Goal: Task Accomplishment & Management: Complete application form

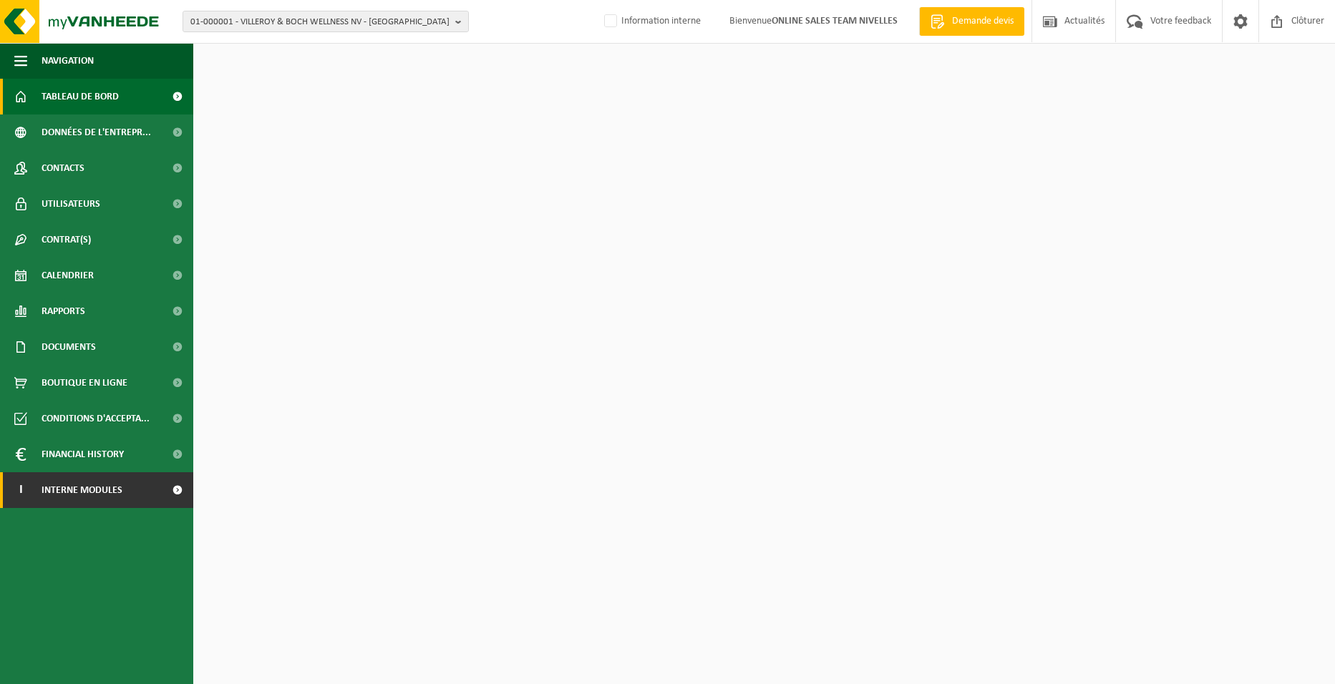
click at [79, 494] on span "Interne modules" at bounding box center [82, 490] width 81 height 36
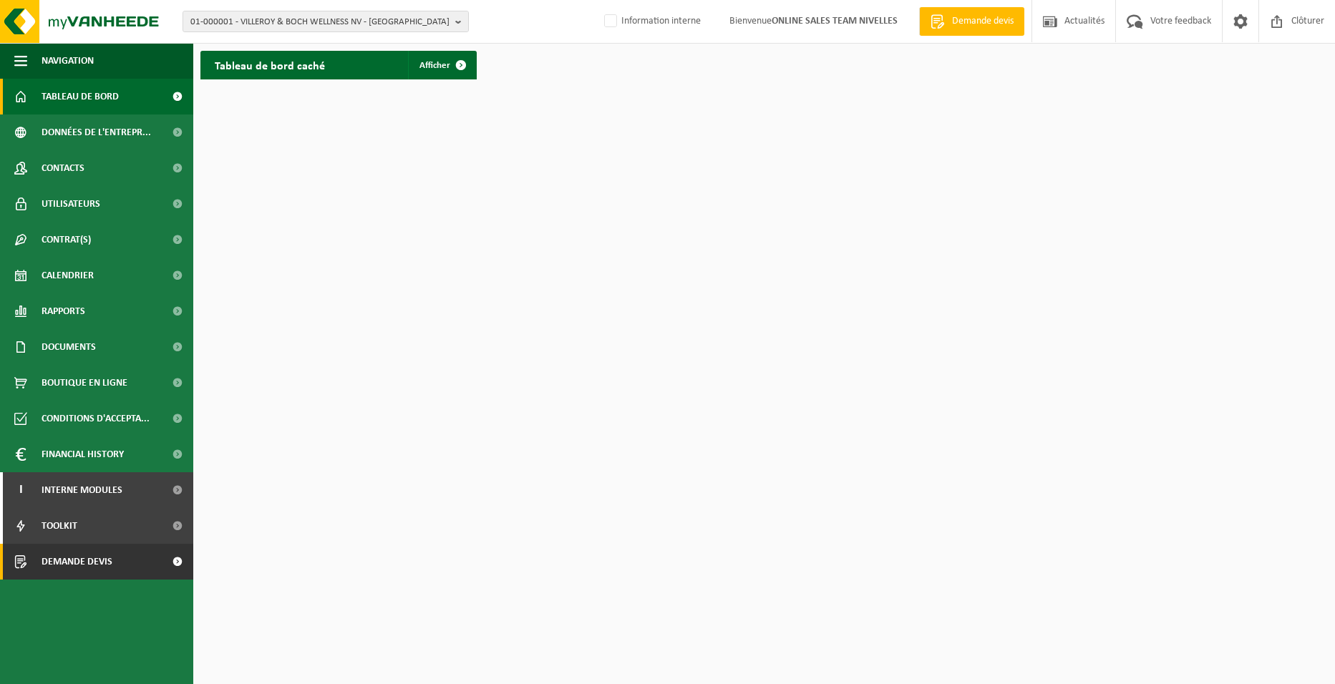
click at [88, 563] on span "Demande devis" at bounding box center [77, 562] width 71 height 36
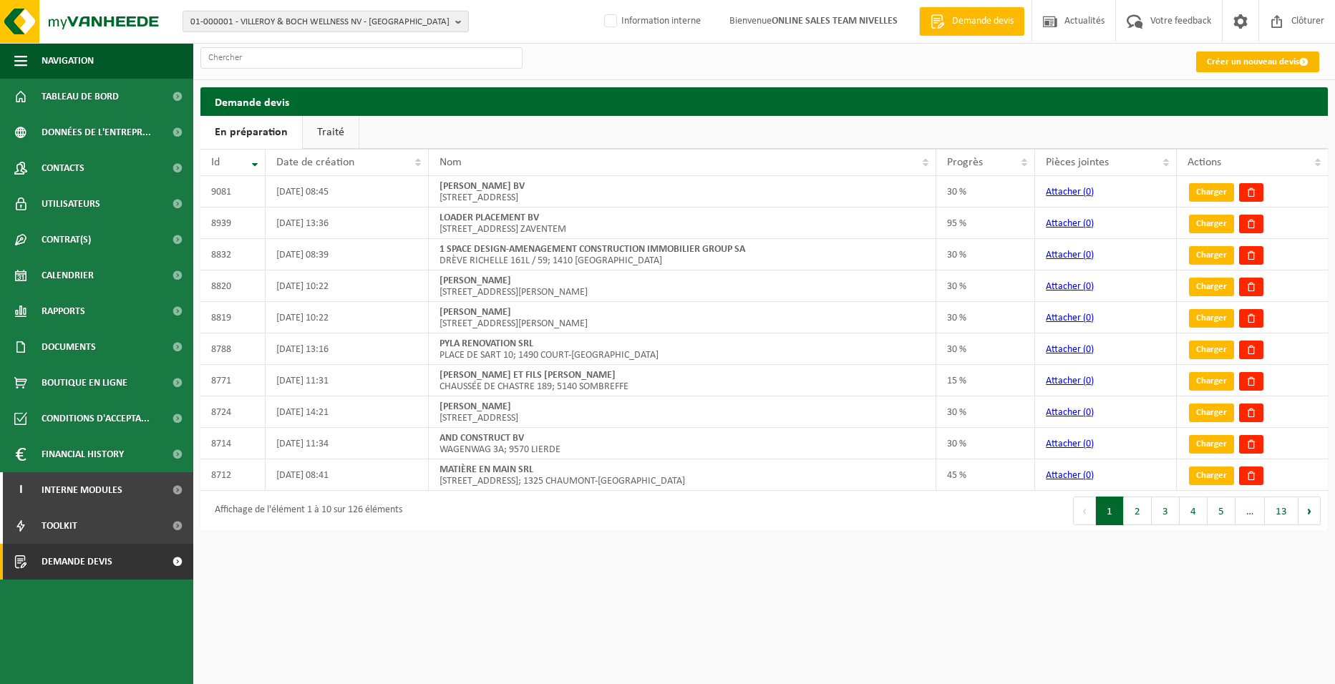
click at [1242, 66] on link "Créer un nouveau devis" at bounding box center [1257, 62] width 123 height 21
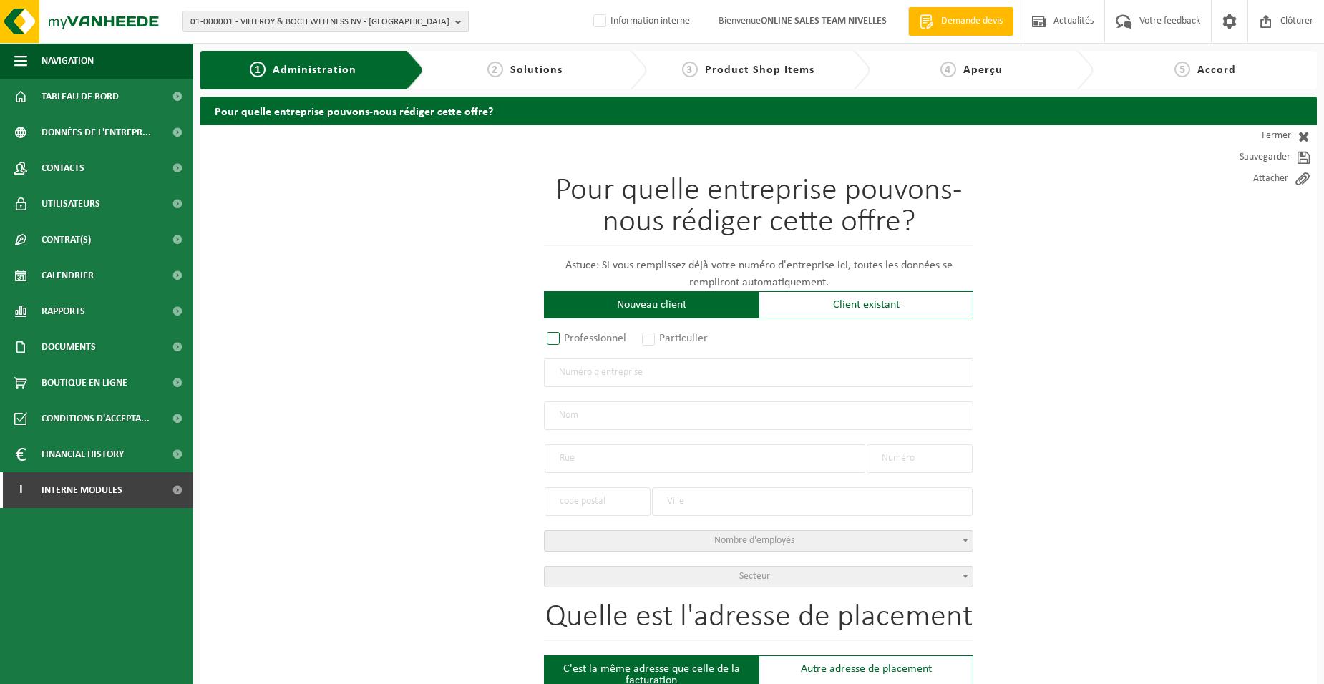
click at [612, 334] on label "Professionnel" at bounding box center [587, 339] width 87 height 20
click at [577, 335] on input "Professionnel" at bounding box center [572, 339] width 9 height 9
radio input "true"
click at [630, 374] on input "text" at bounding box center [759, 373] width 430 height 29
type input "0473967635"
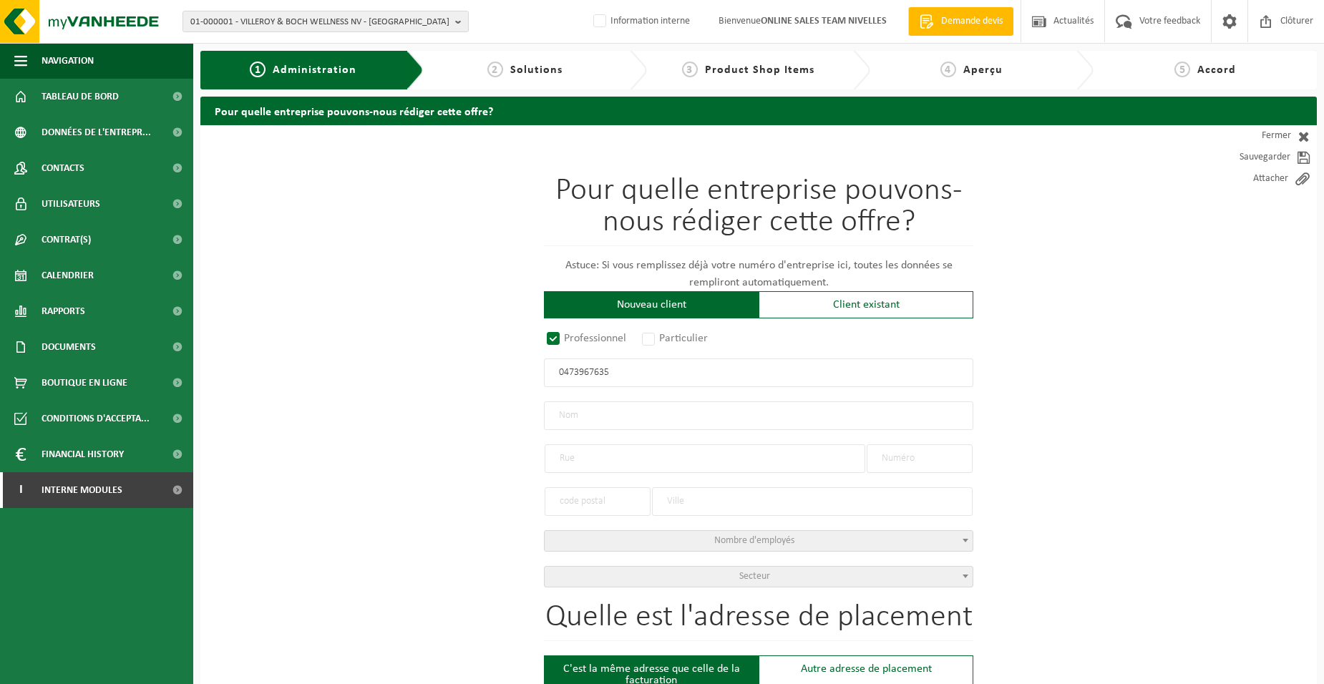
radio input "true"
type input "0473967635"
type input "B.J. CONSTRUCT SRL"
type input "RUE BANTERLEY"
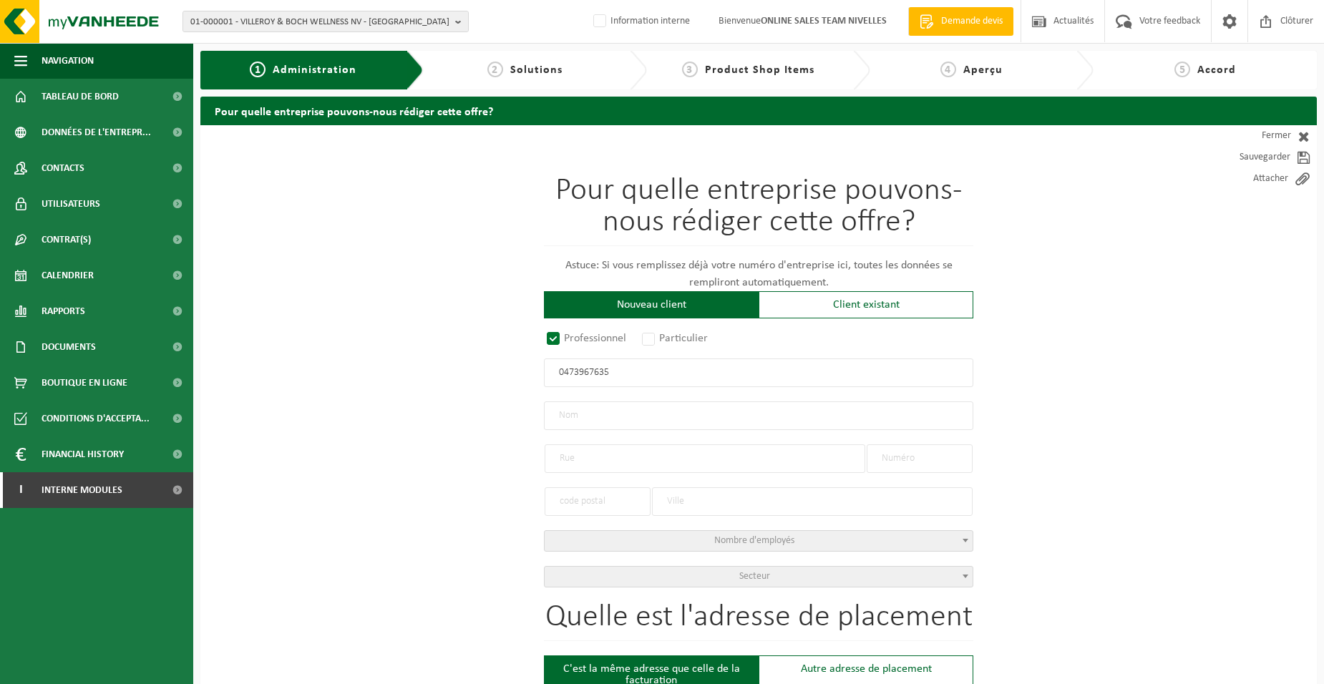
type input "119"
type input "1471"
type input "GENAPPE"
select select "D"
select select "NACE_4399"
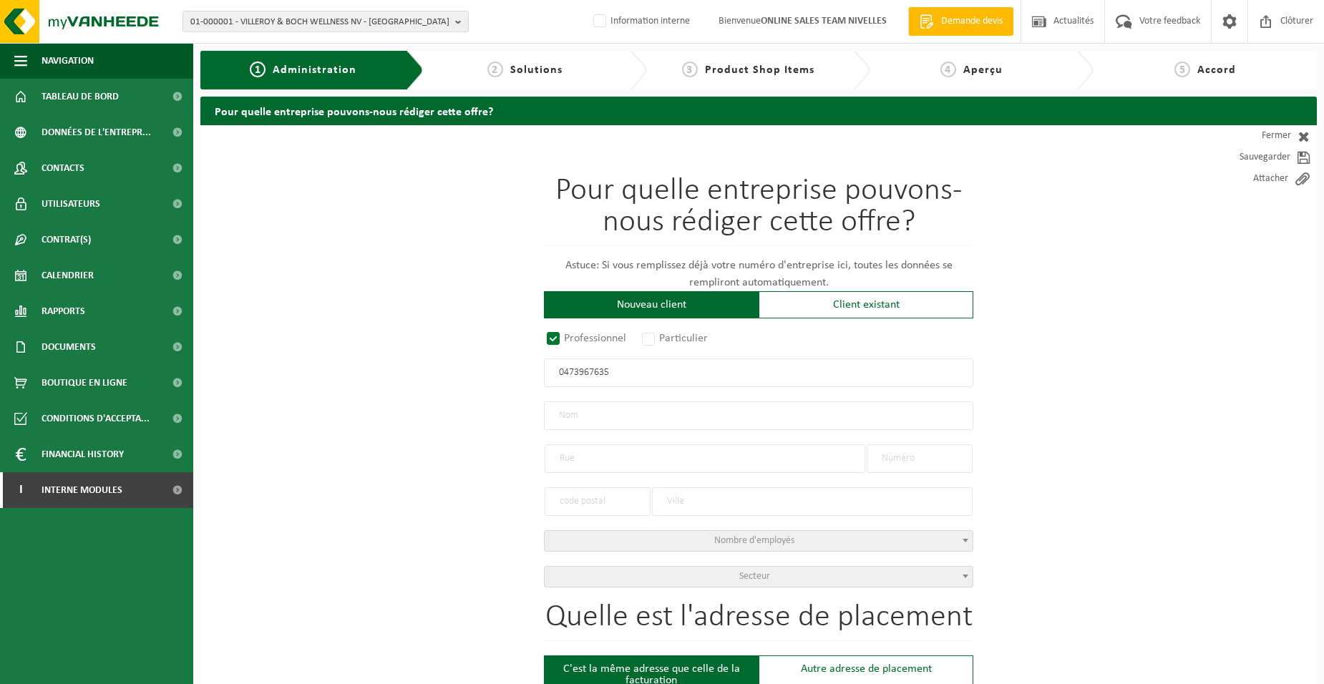
type input "B.J. CONSTRUCT SRL"
type input "RUE BANTERLEY"
type input "119"
type input "1471"
type input "GENAPPE"
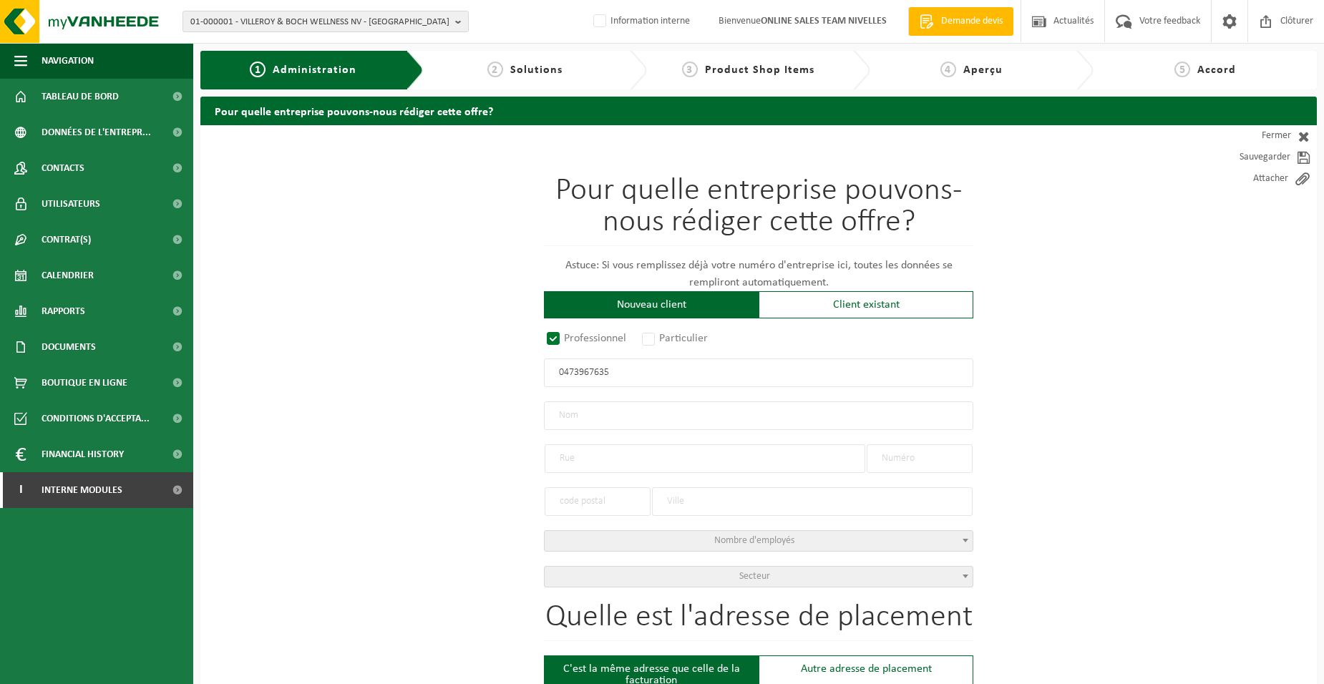
type input "2094317003"
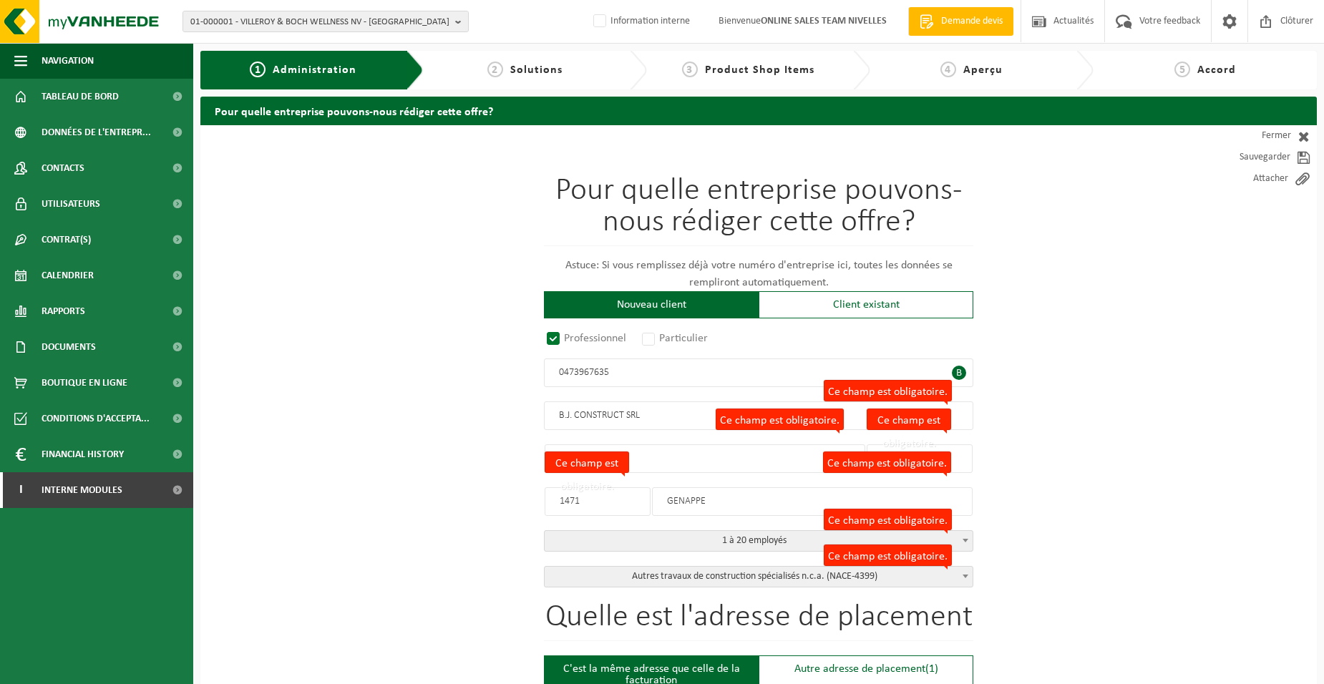
click at [680, 414] on input "B.J. CONSTRUCT SRL" at bounding box center [759, 416] width 430 height 29
click at [687, 373] on input "0473967635" at bounding box center [759, 373] width 430 height 29
click at [675, 414] on input "B.J. CONSTRUCT SRL" at bounding box center [759, 416] width 430 height 29
click at [679, 467] on input "RUE BANTERLEY" at bounding box center [705, 459] width 321 height 29
click at [733, 500] on input "GENAPPE" at bounding box center [812, 502] width 321 height 29
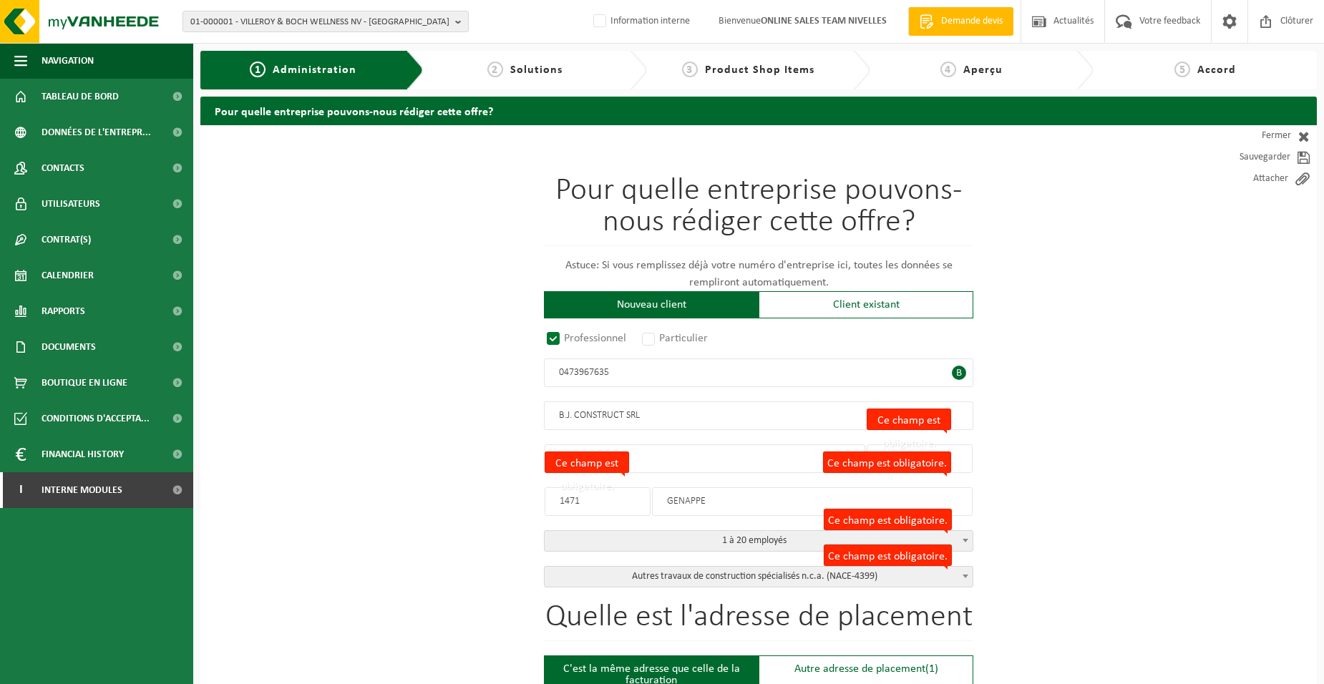
click at [708, 467] on input "RUE BANTERLEY" at bounding box center [705, 459] width 321 height 29
click at [702, 459] on input "RUE BANTERLEY" at bounding box center [705, 459] width 321 height 29
click at [674, 458] on input "RUE BANTERLEY" at bounding box center [705, 459] width 321 height 29
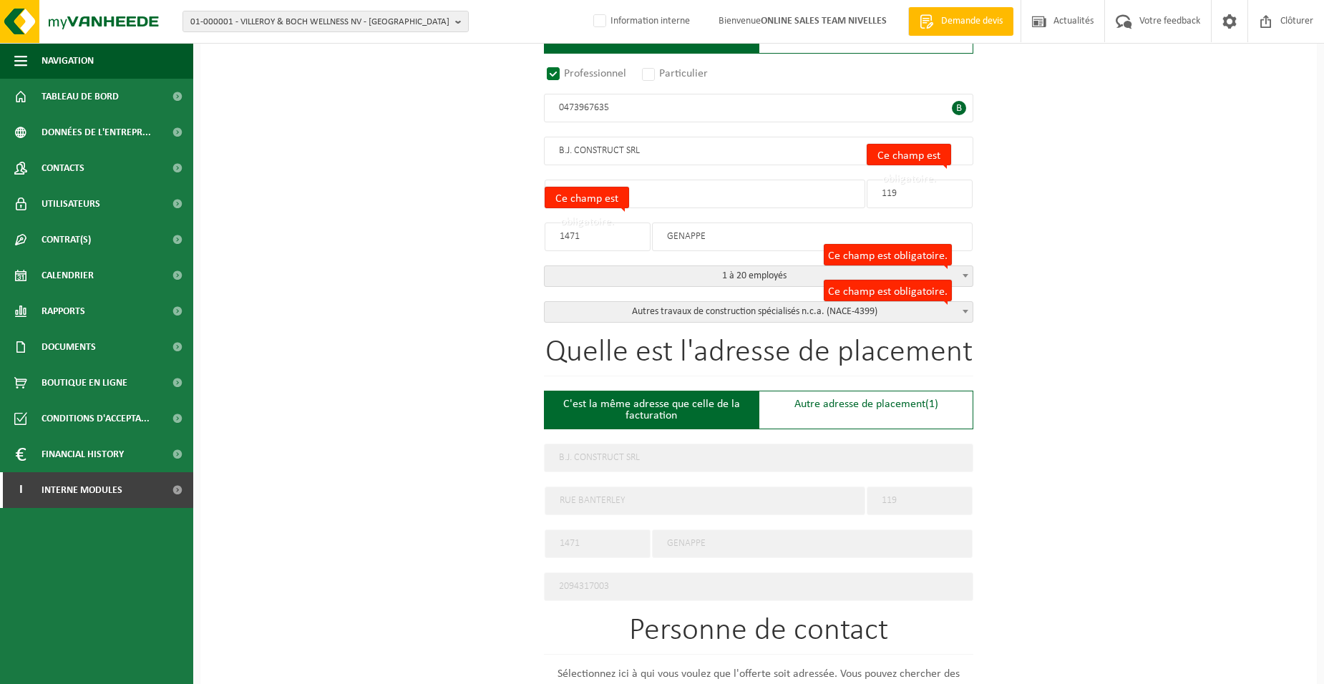
scroll to position [286, 0]
